Goal: Find specific page/section: Find specific page/section

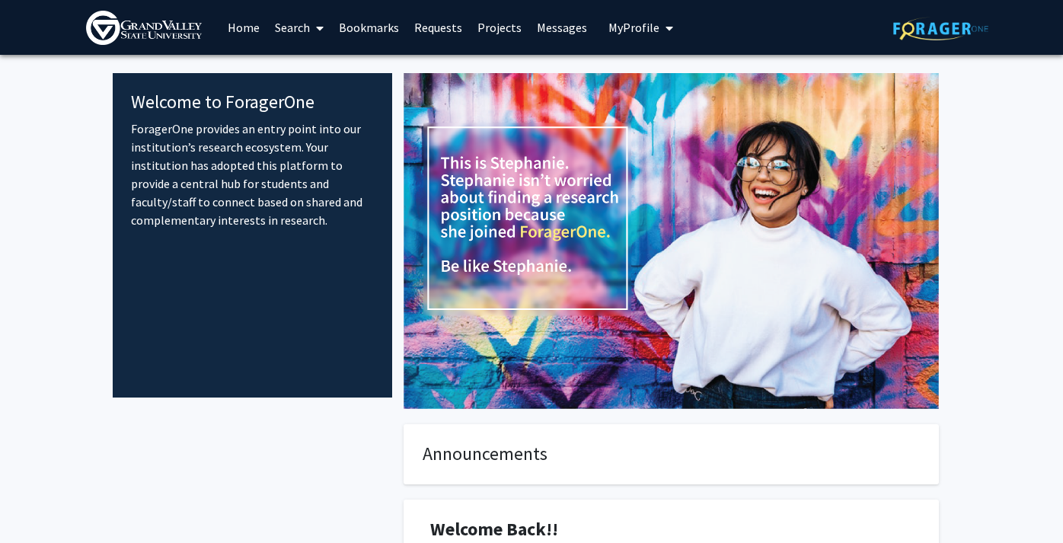
click at [295, 33] on link "Search" at bounding box center [299, 27] width 64 height 53
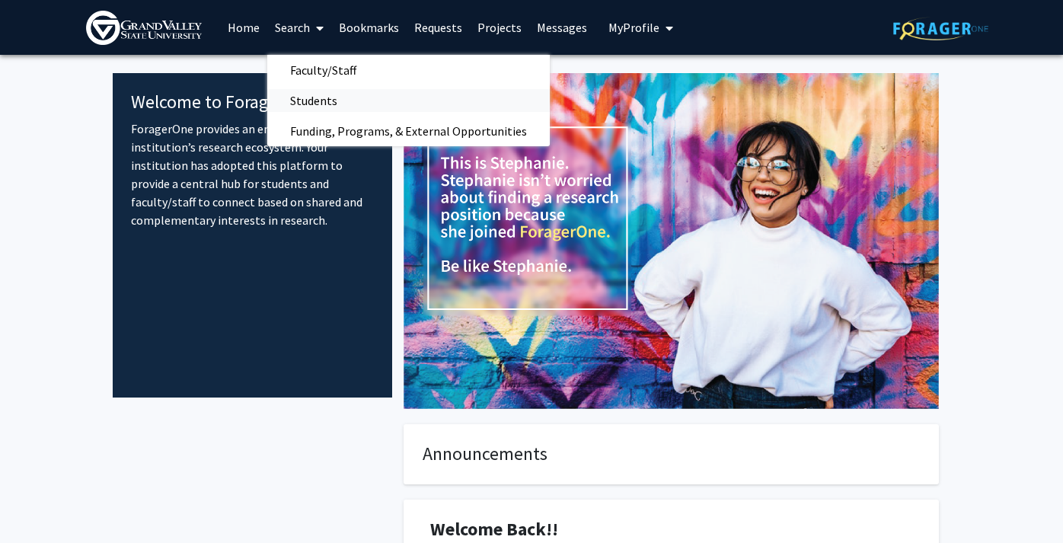
click at [304, 92] on span "Students" at bounding box center [313, 100] width 93 height 30
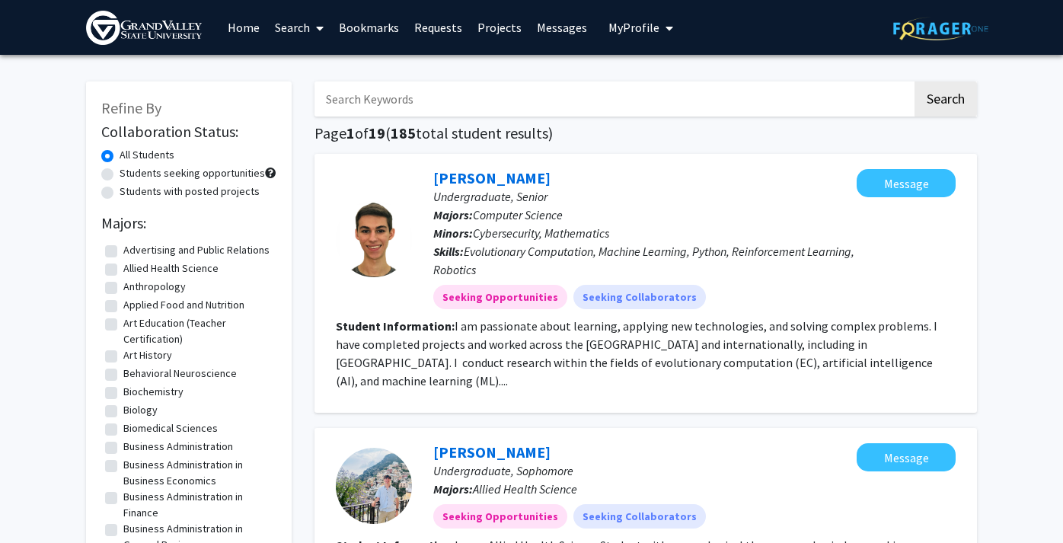
click at [296, 24] on link "Search" at bounding box center [299, 27] width 64 height 53
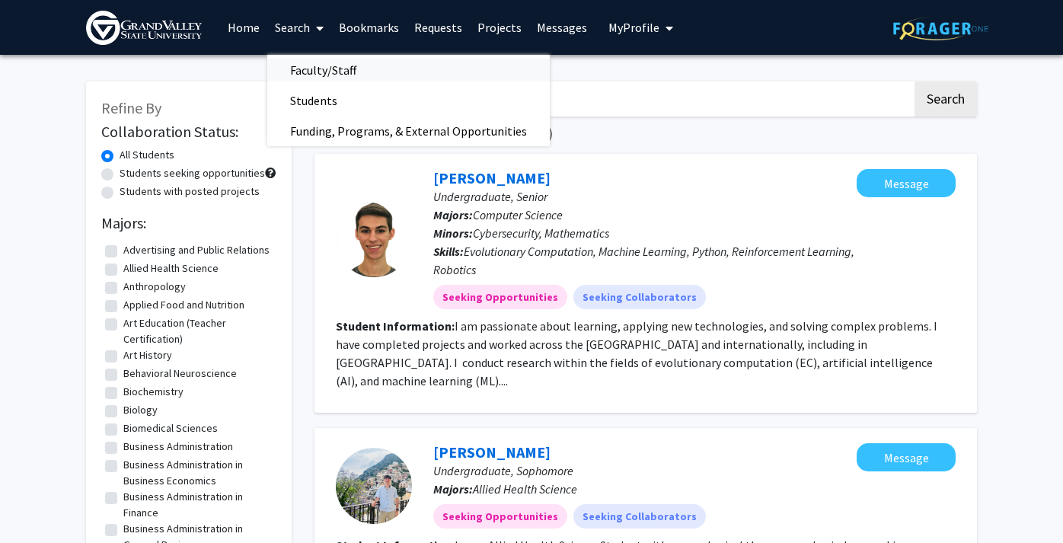
click at [331, 69] on span "Faculty/Staff" at bounding box center [323, 70] width 112 height 30
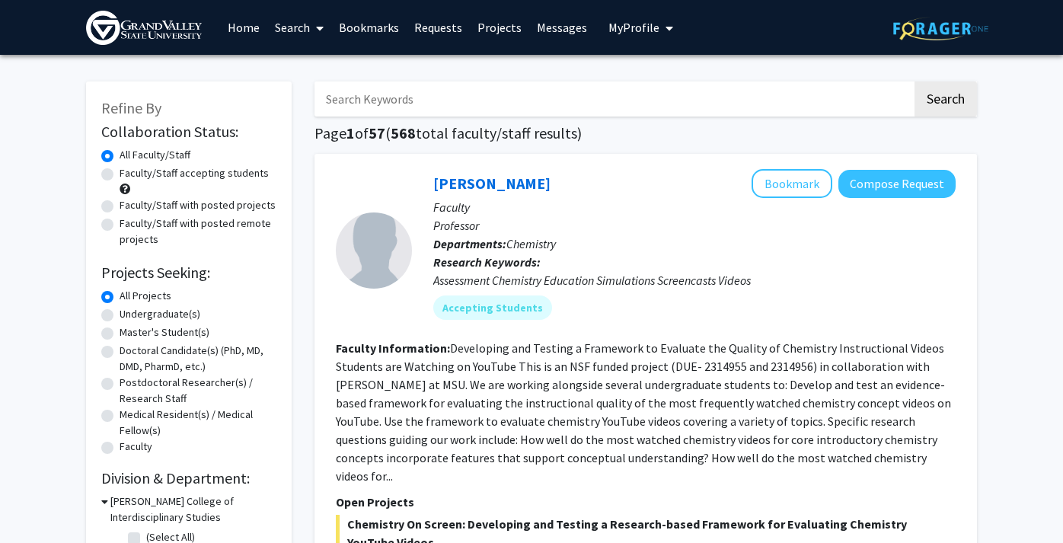
click at [110, 321] on div "Undergraduate(s)" at bounding box center [188, 315] width 175 height 18
click at [120, 316] on label "Undergraduate(s)" at bounding box center [160, 314] width 81 height 16
click at [120, 316] on input "Undergraduate(s)" at bounding box center [125, 311] width 10 height 10
radio input "true"
